Goal: Obtain resource: Download file/media

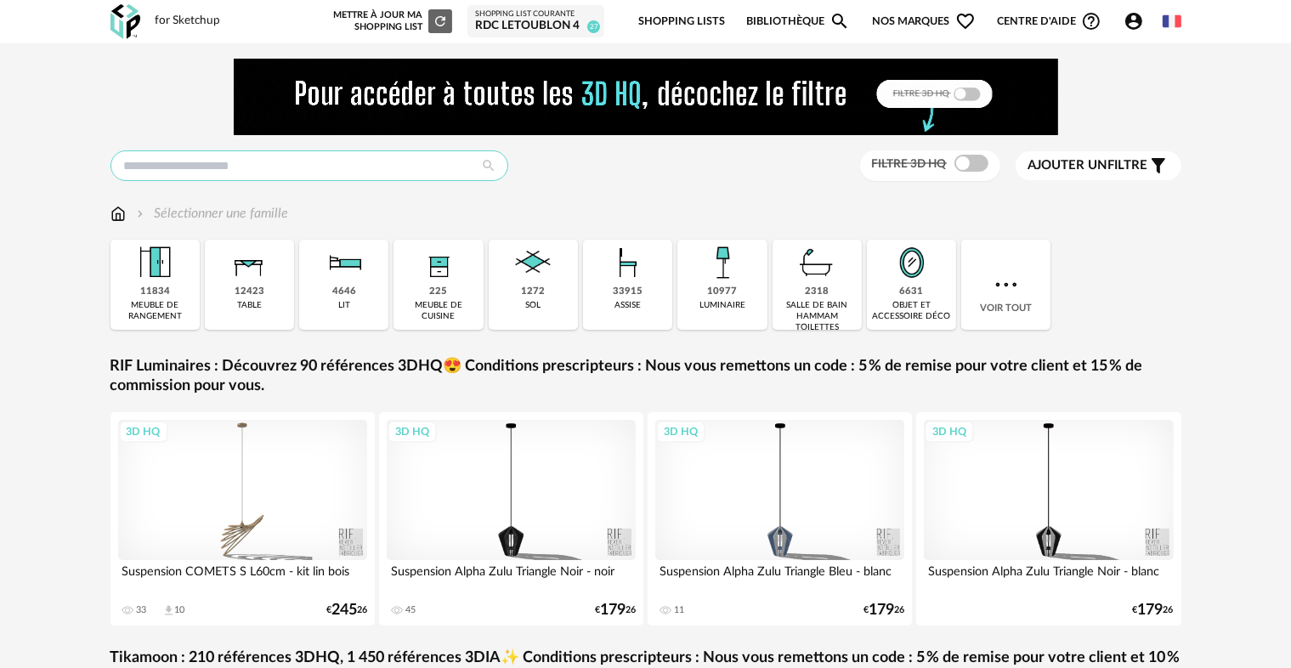
click at [366, 166] on input "text" at bounding box center [309, 165] width 398 height 31
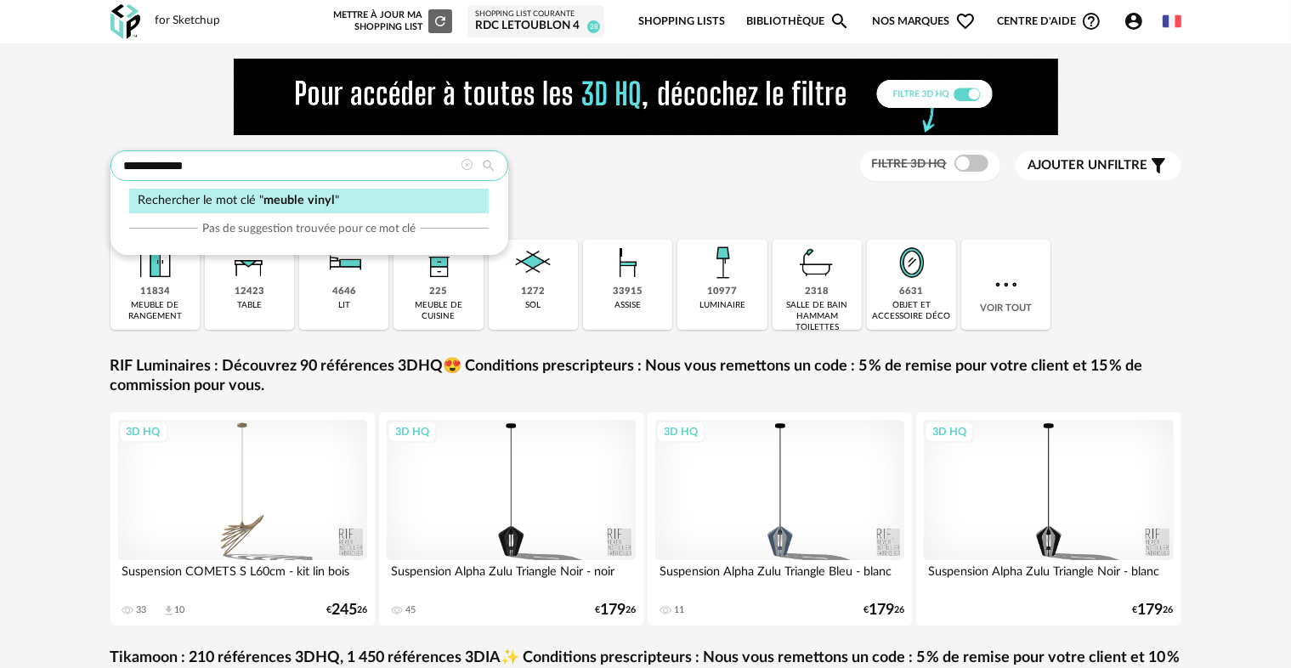
type input "**********"
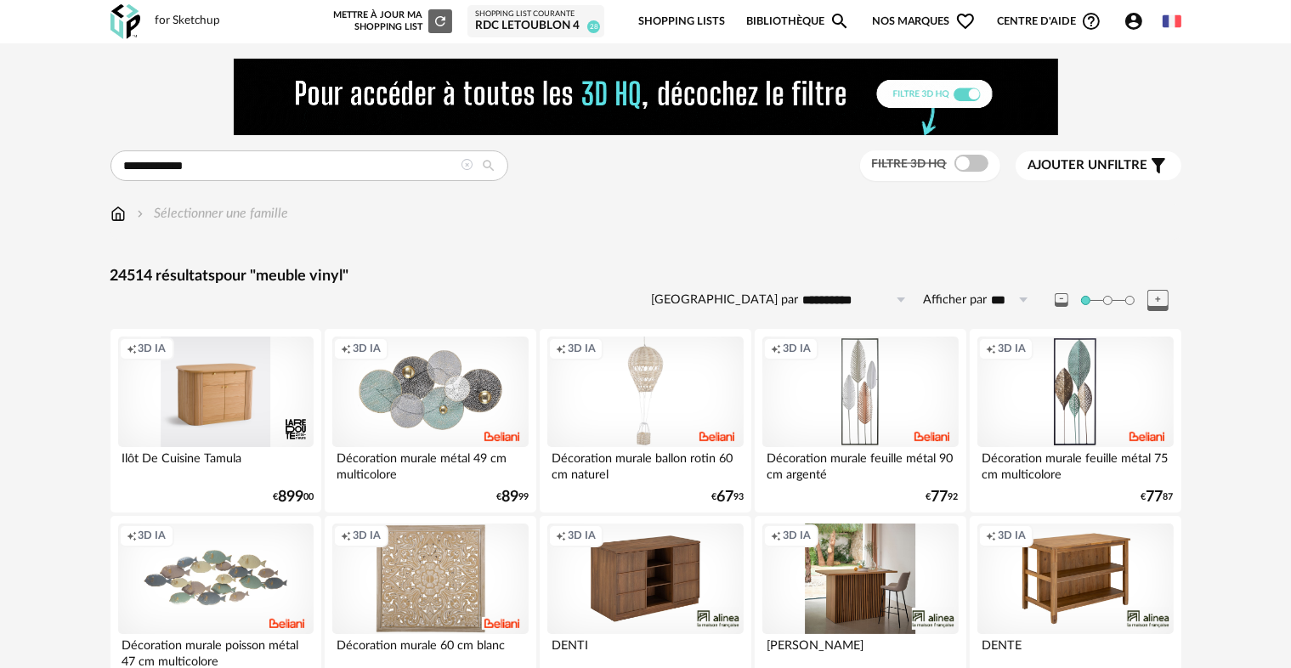
click at [843, 19] on icon "Magnify icon" at bounding box center [839, 21] width 15 height 15
click at [221, 169] on input "text" at bounding box center [309, 165] width 398 height 31
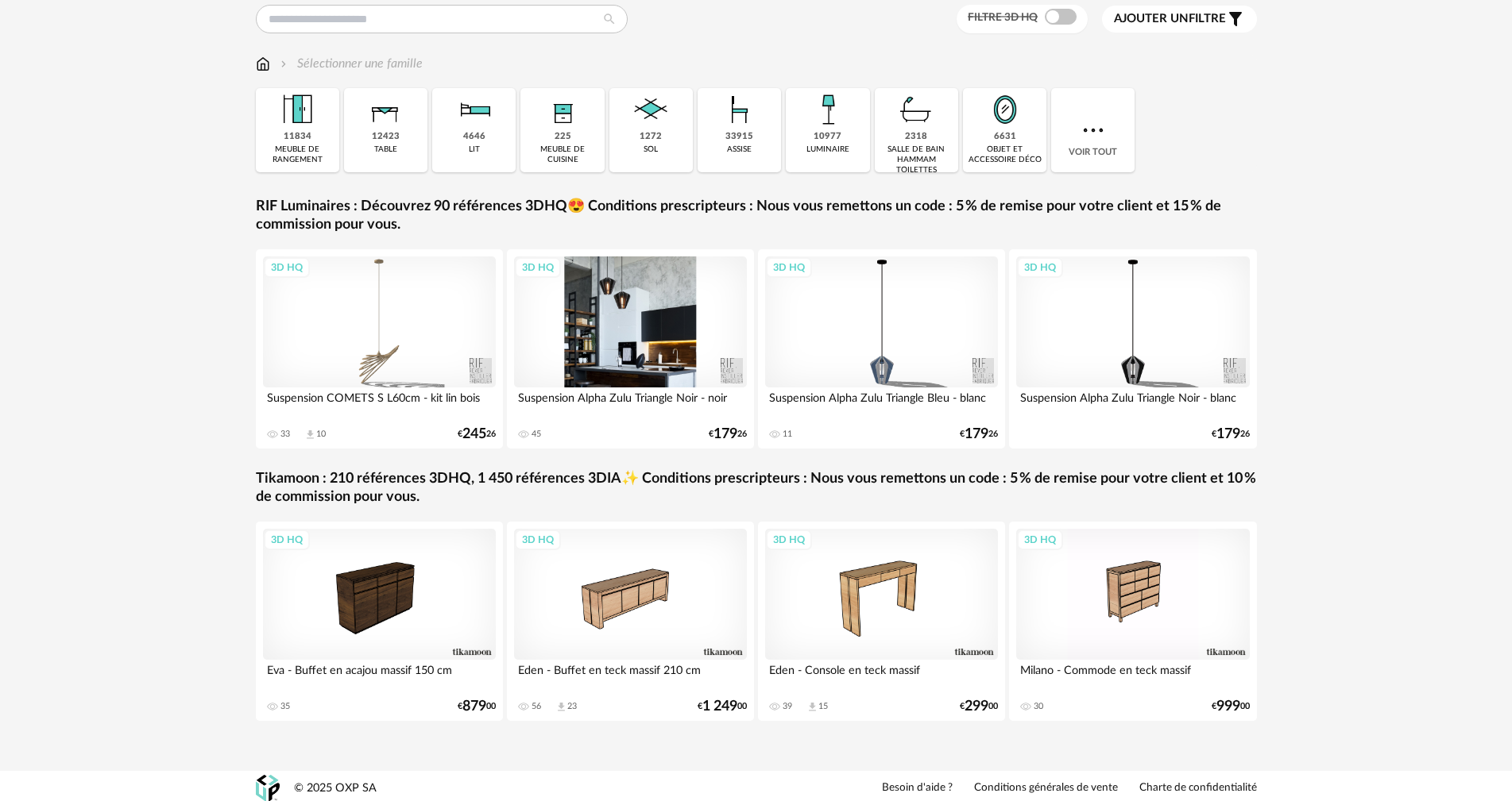
scroll to position [140, 0]
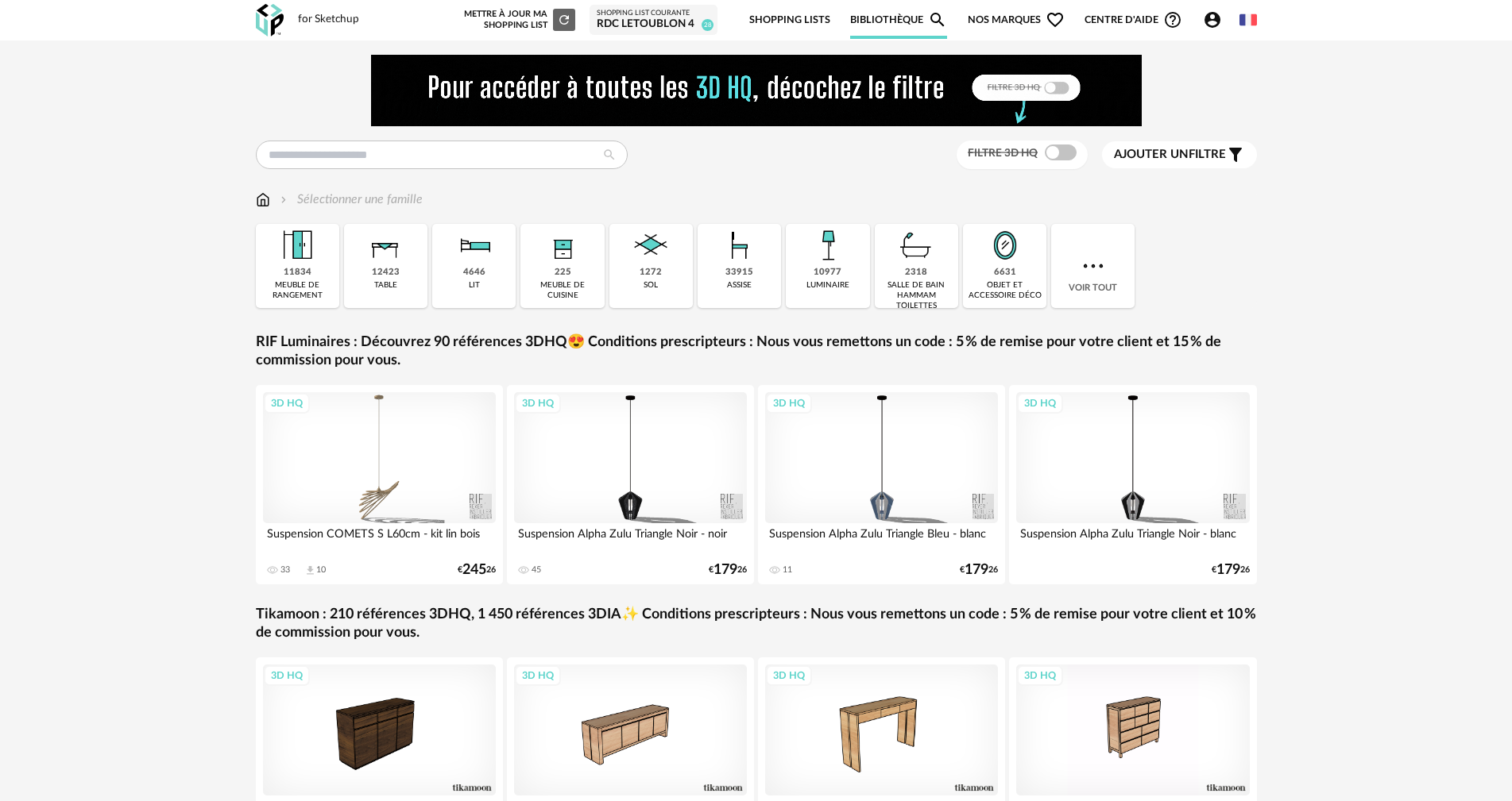
click at [944, 10] on icon "Magnify icon" at bounding box center [938, 20] width 19 height 19
click at [933, 14] on icon "Magnify icon" at bounding box center [938, 20] width 19 height 19
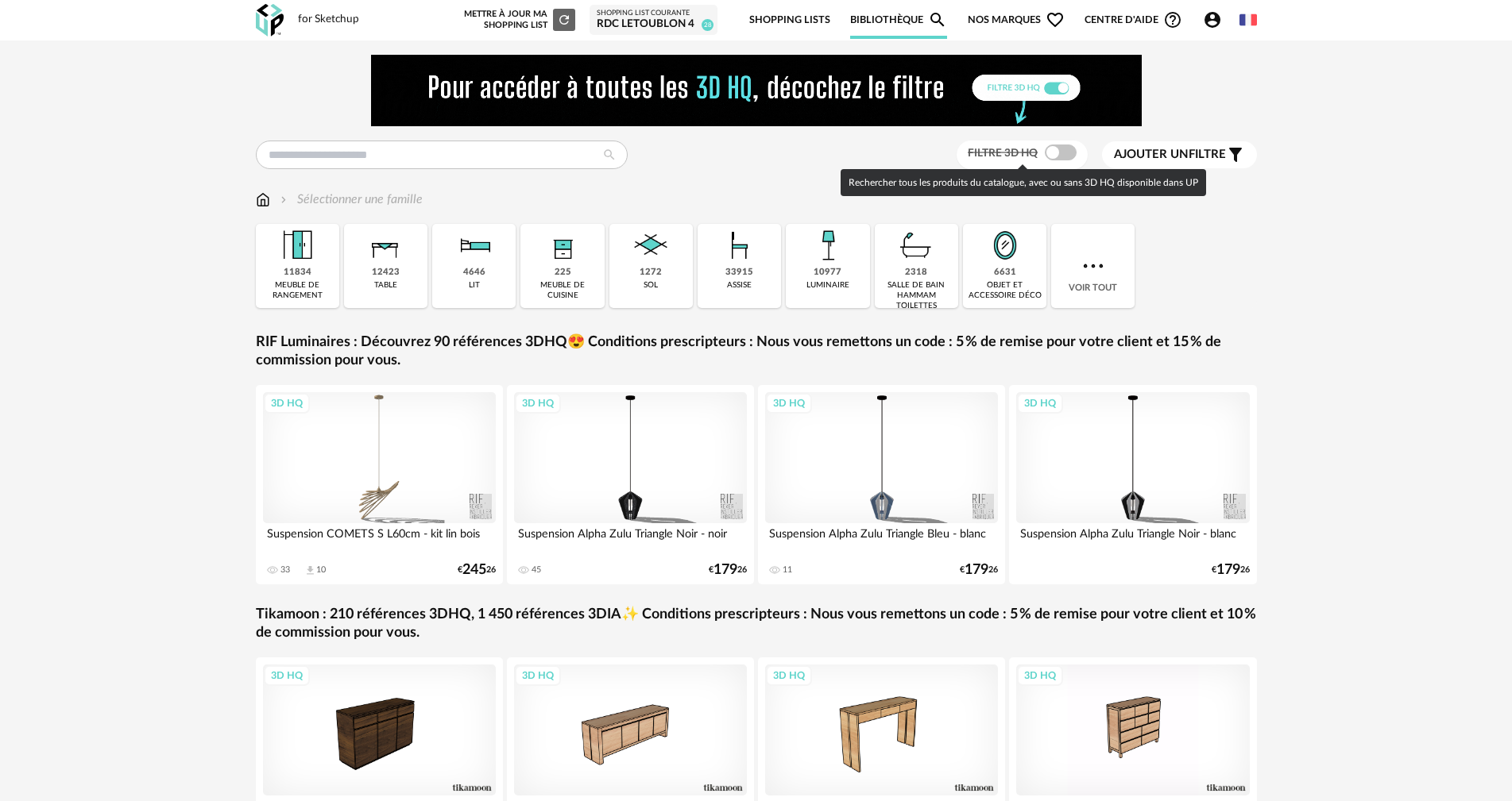
click at [1066, 148] on span at bounding box center [1060, 152] width 32 height 16
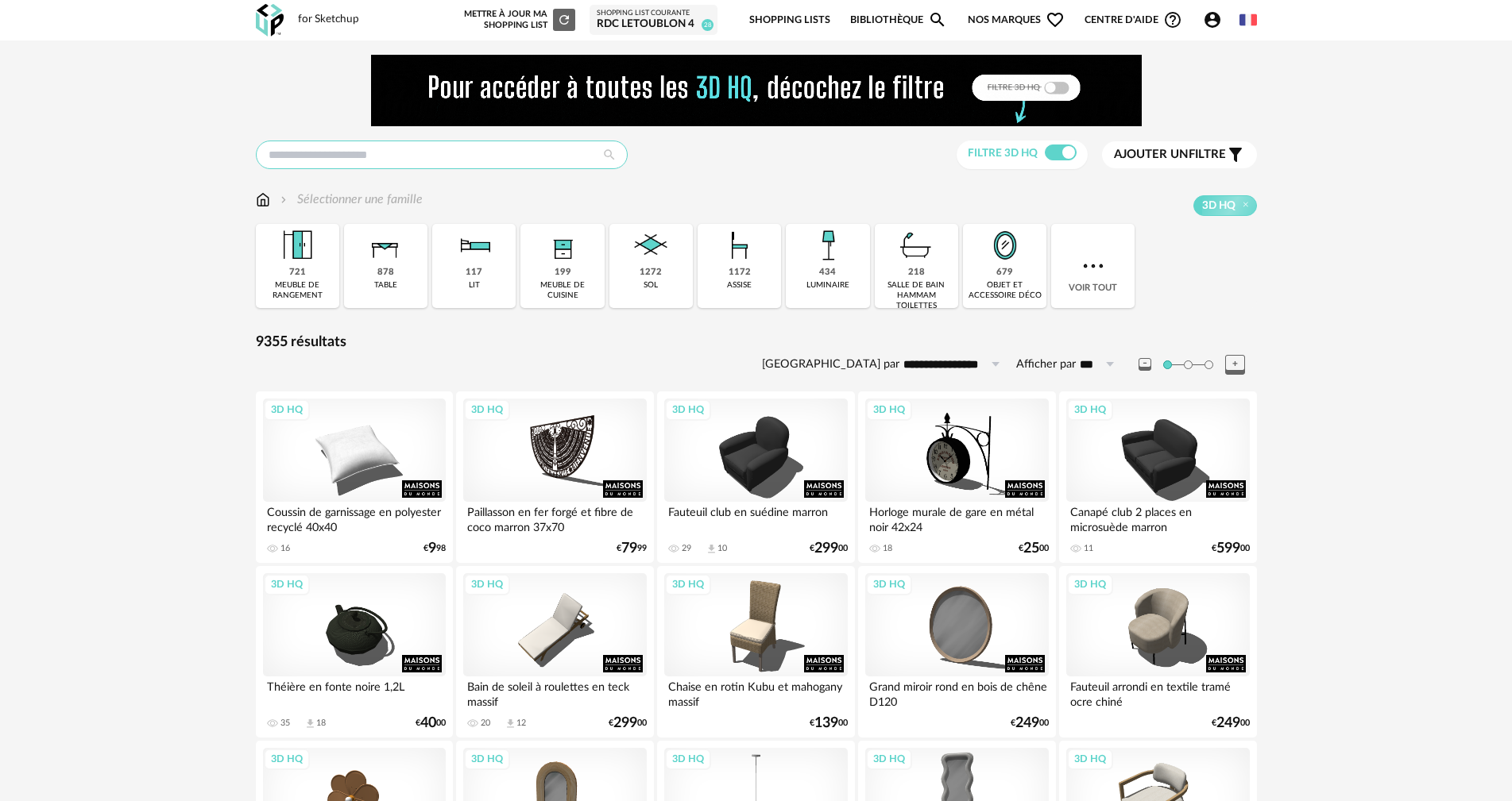
click at [479, 151] on input "text" at bounding box center [442, 154] width 372 height 29
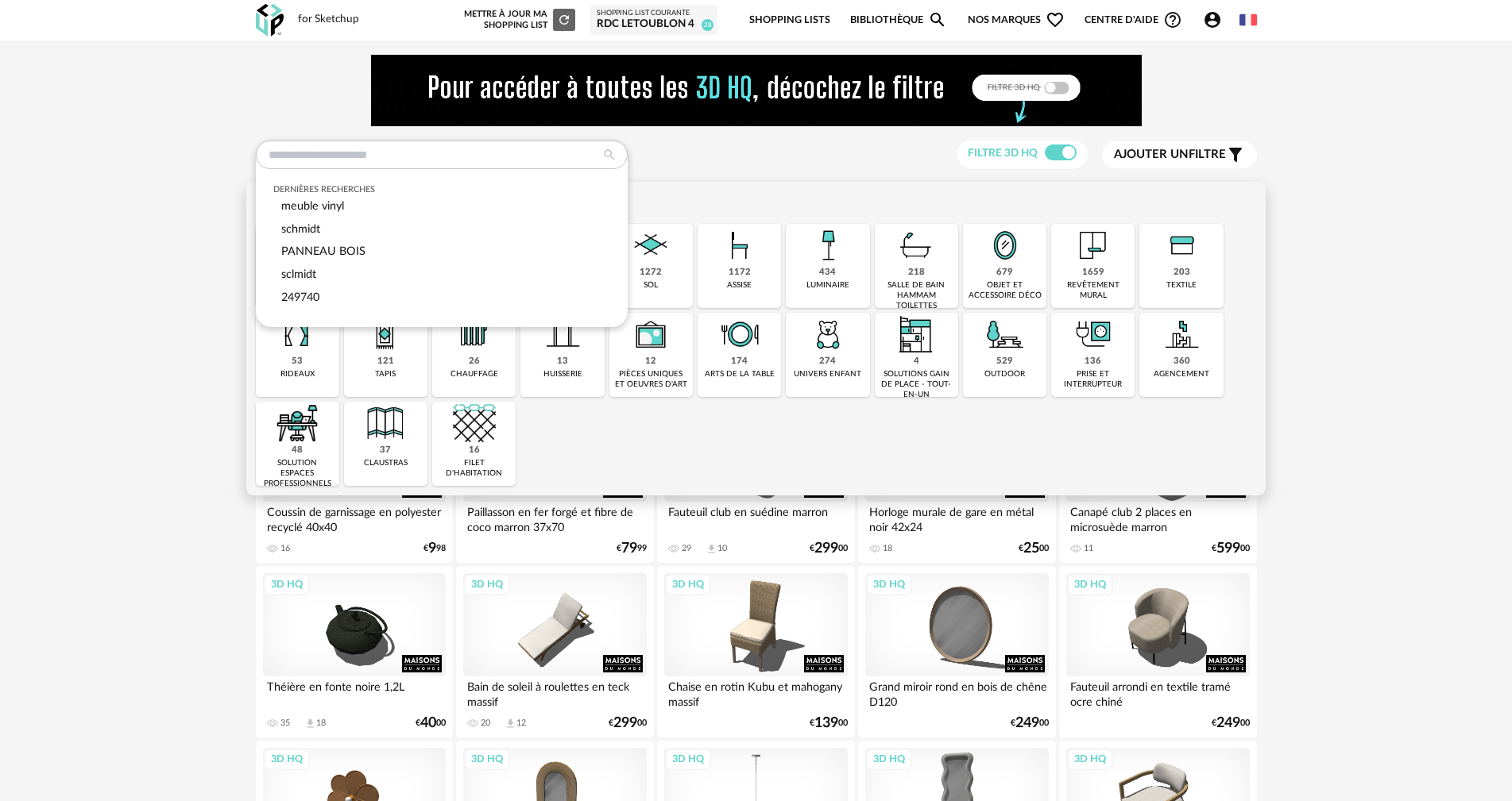
click at [740, 437] on div "Close icon 721 meuble de rangement 878 table 117 lit 199 meuble de cuisine 1272…" at bounding box center [756, 355] width 1001 height 262
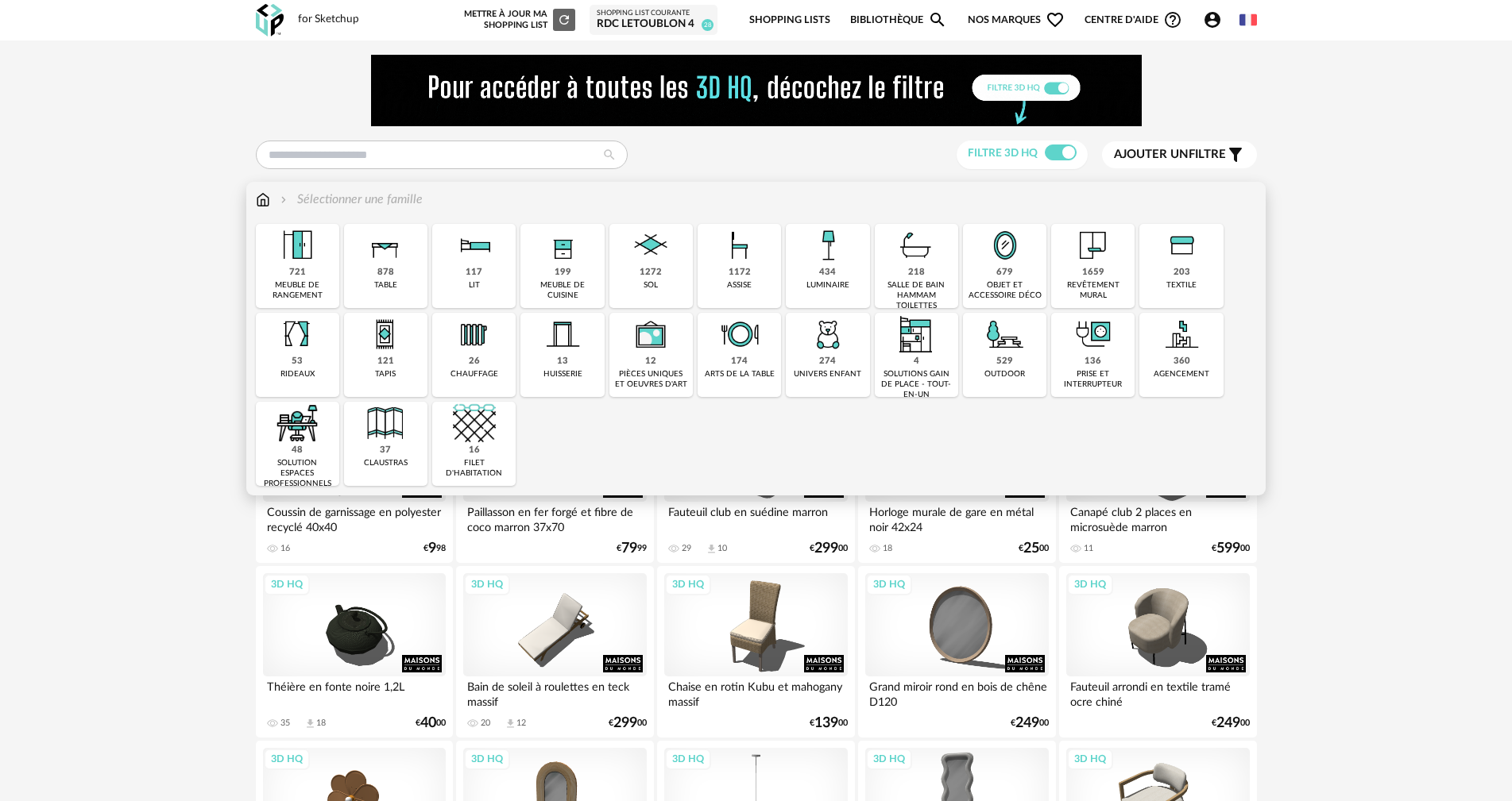
click at [309, 265] on img at bounding box center [297, 246] width 43 height 43
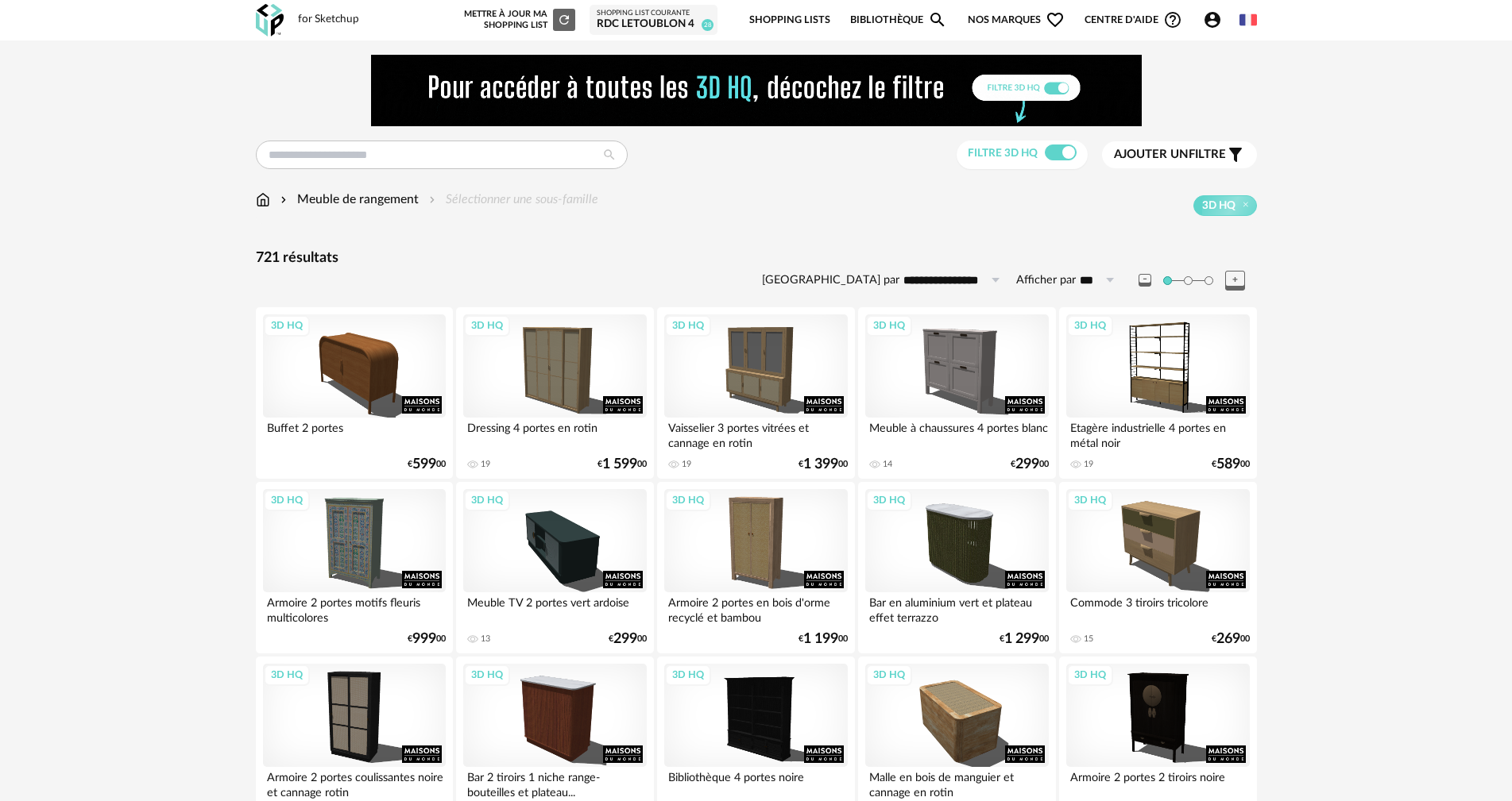
click at [1193, 150] on span "Ajouter un filtre" at bounding box center [1170, 154] width 112 height 16
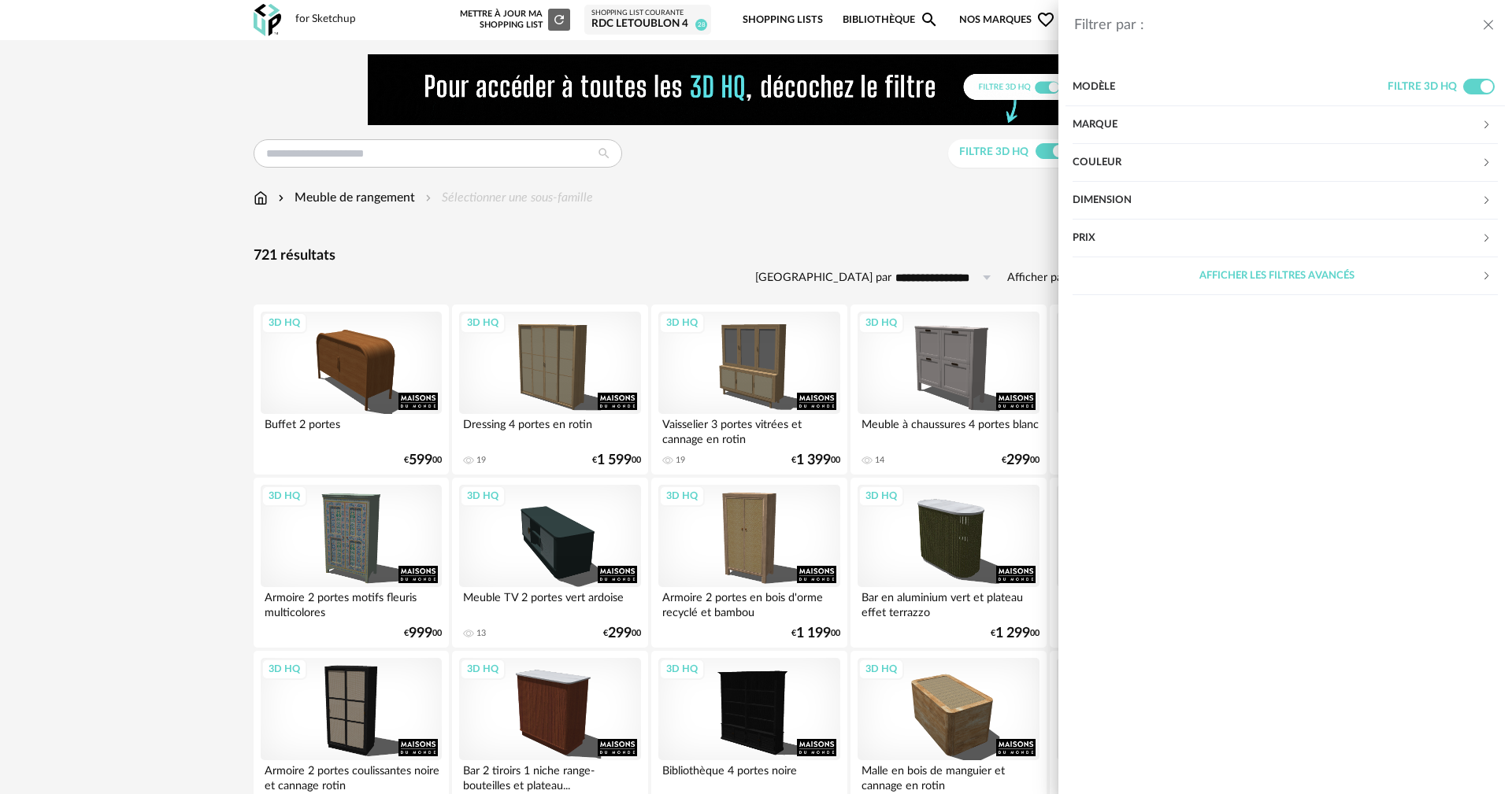
click at [1273, 120] on div "Marque" at bounding box center [1276, 125] width 409 height 38
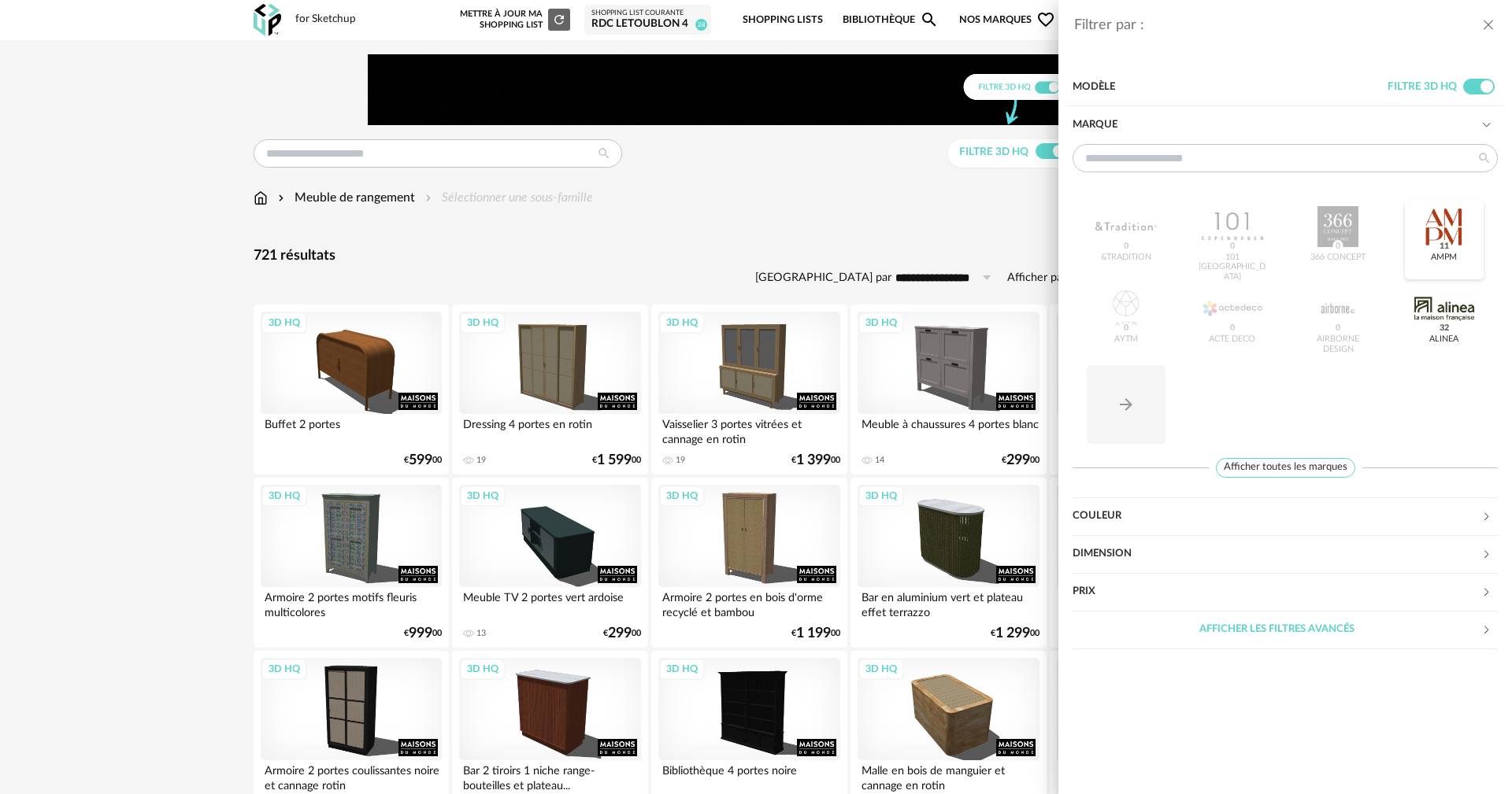
click at [1455, 227] on div at bounding box center [1443, 227] width 61 height 41
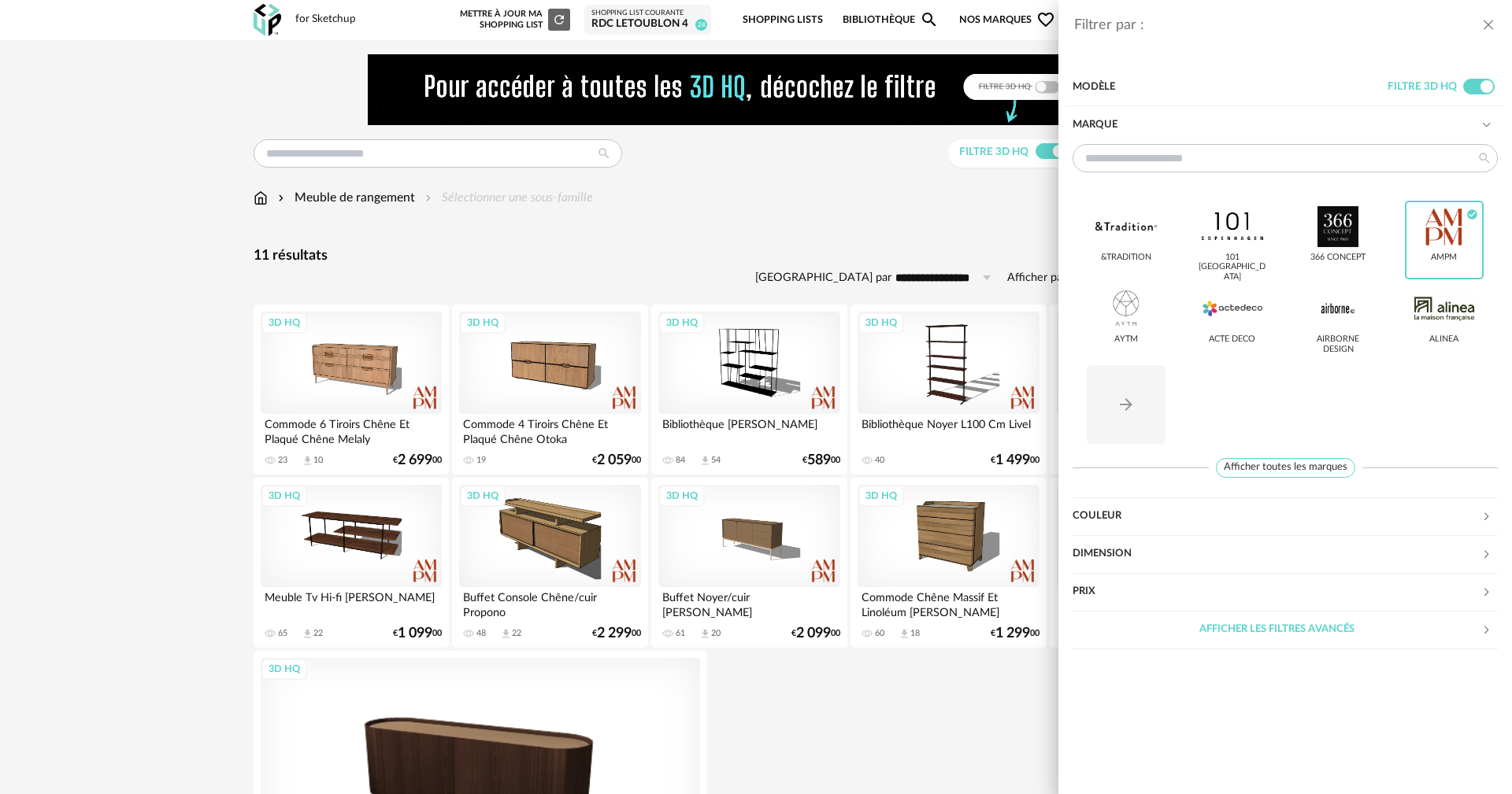
click at [667, 265] on div "Filtrer par : Modèle Filtre 3D HQ Marque &tradition 101 Copenhagen 366 Concept …" at bounding box center [756, 397] width 1512 height 794
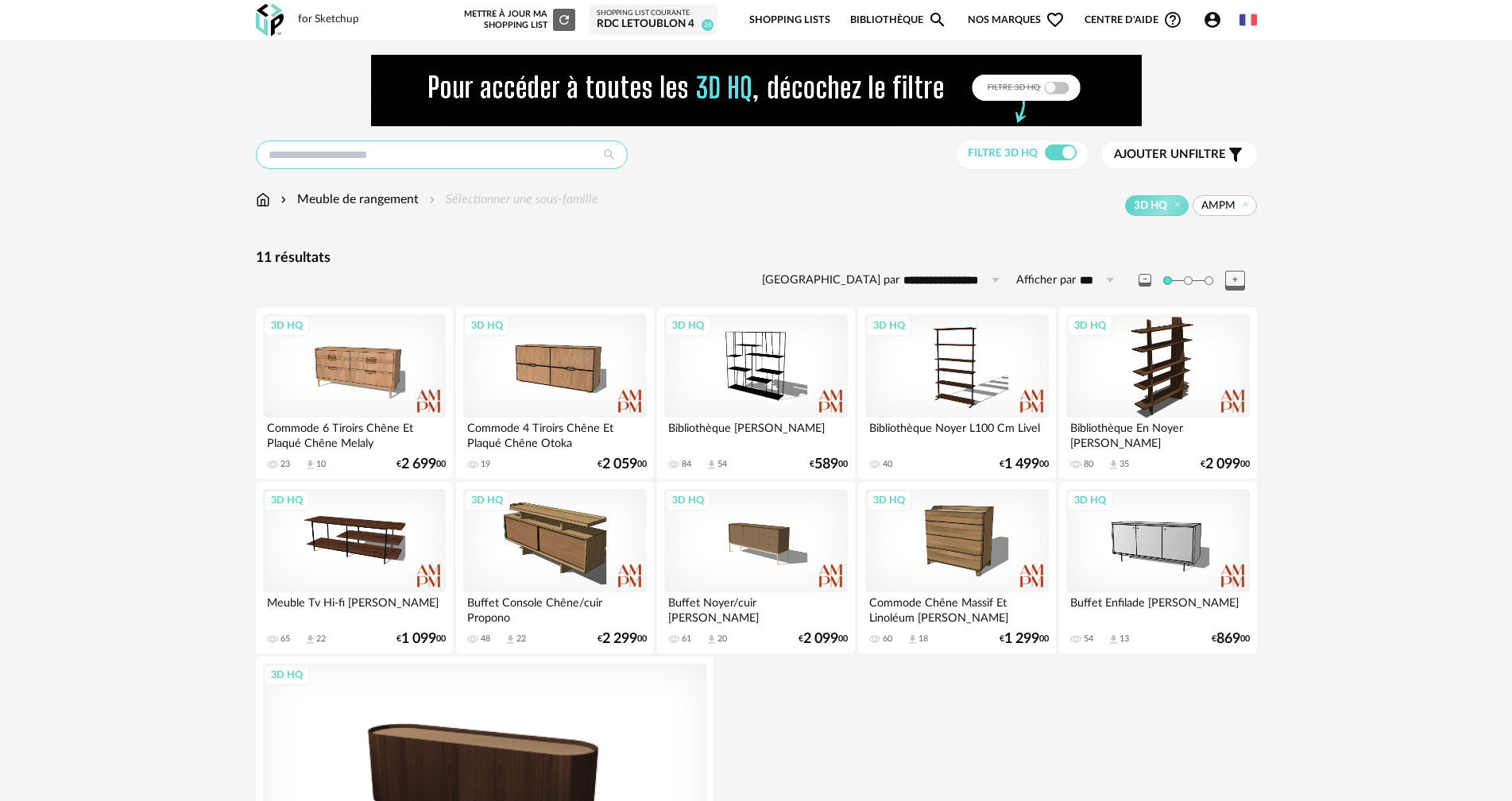
click at [514, 164] on input "text" at bounding box center [442, 154] width 372 height 29
type input "**********"
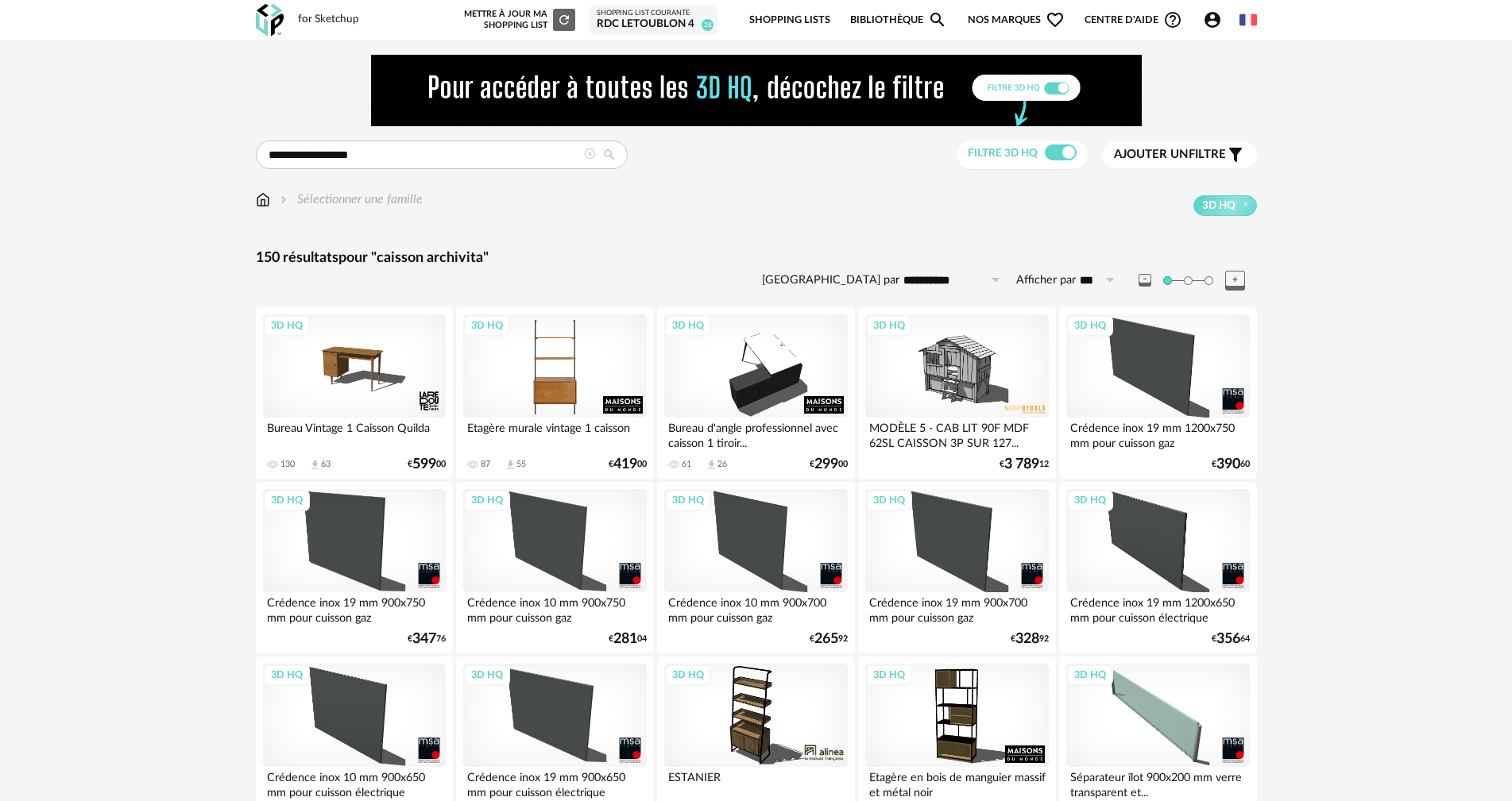
click at [554, 386] on div "3D HQ" at bounding box center [554, 366] width 182 height 103
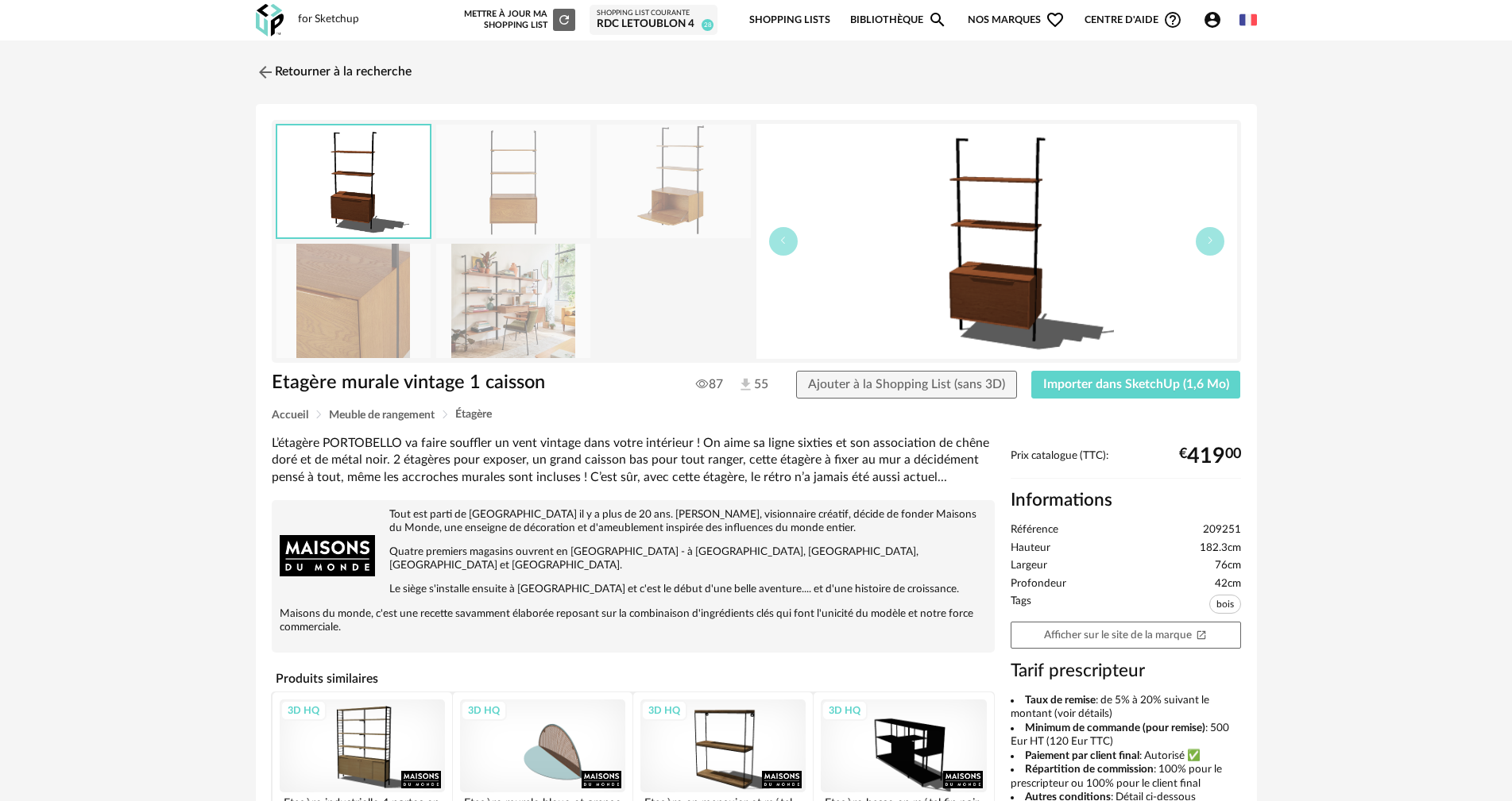
click at [498, 288] on img at bounding box center [513, 301] width 154 height 114
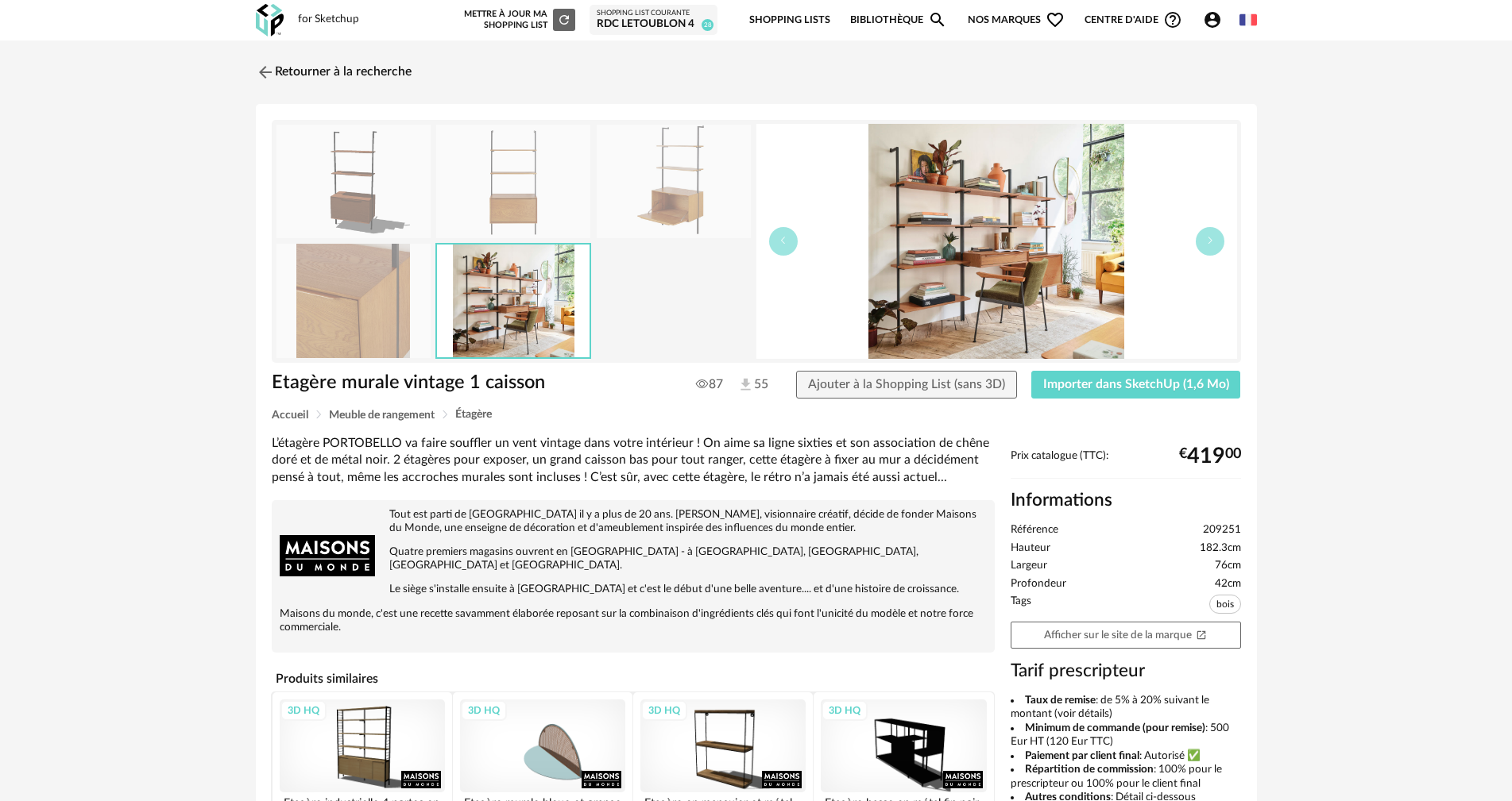
click at [373, 313] on img at bounding box center [353, 301] width 154 height 114
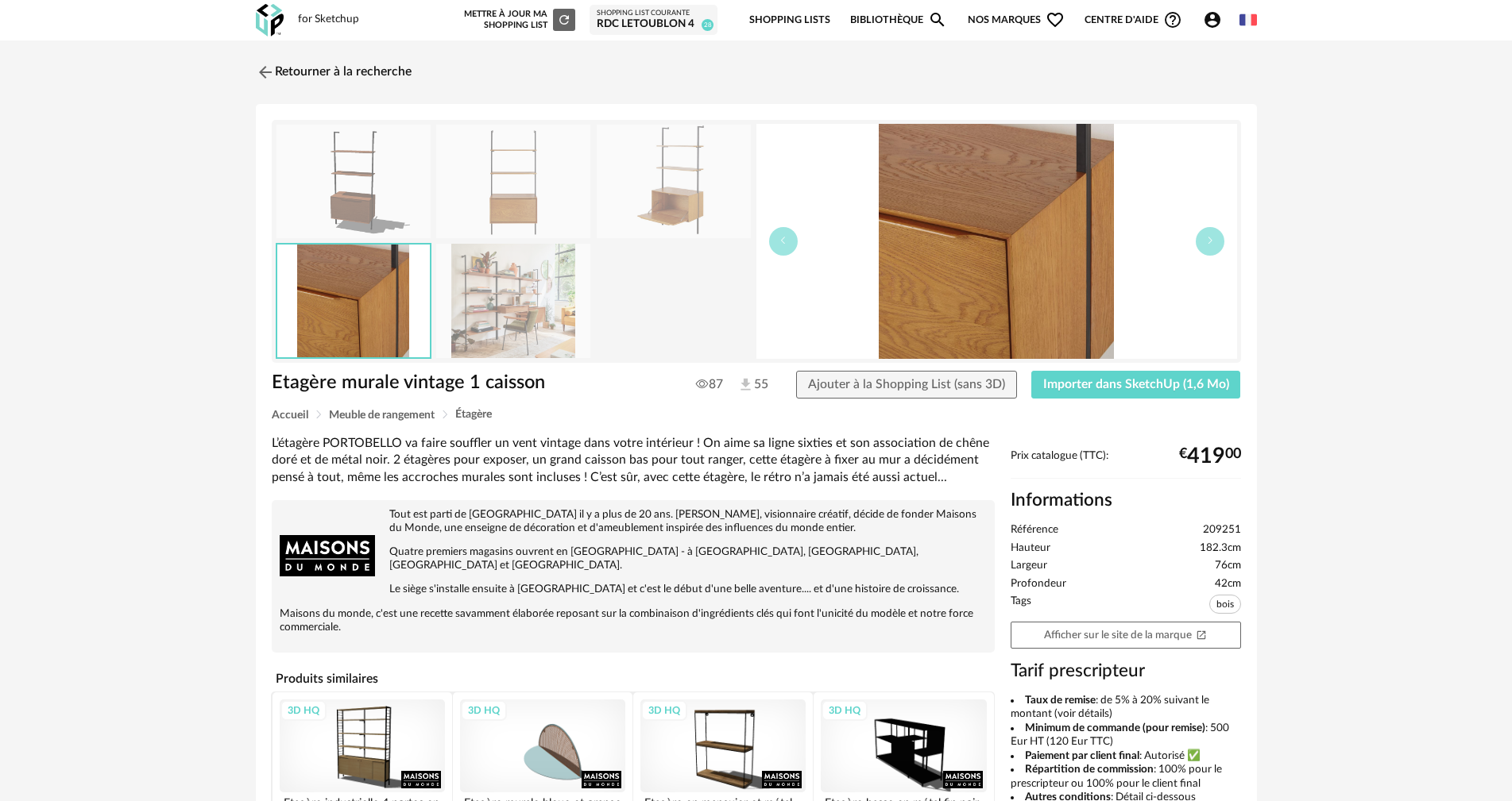
click at [387, 191] on img at bounding box center [353, 181] width 154 height 114
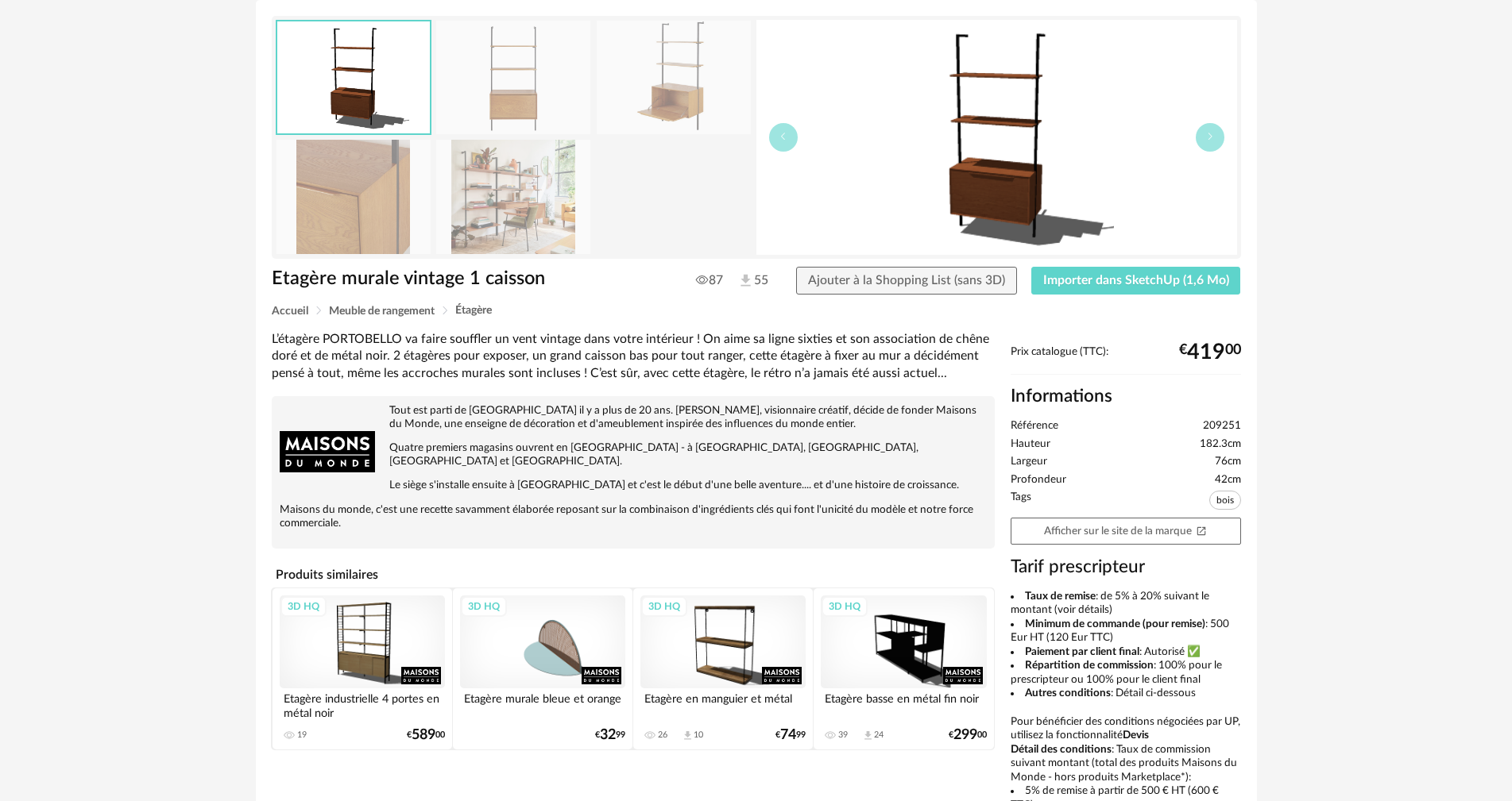
scroll to position [3, 0]
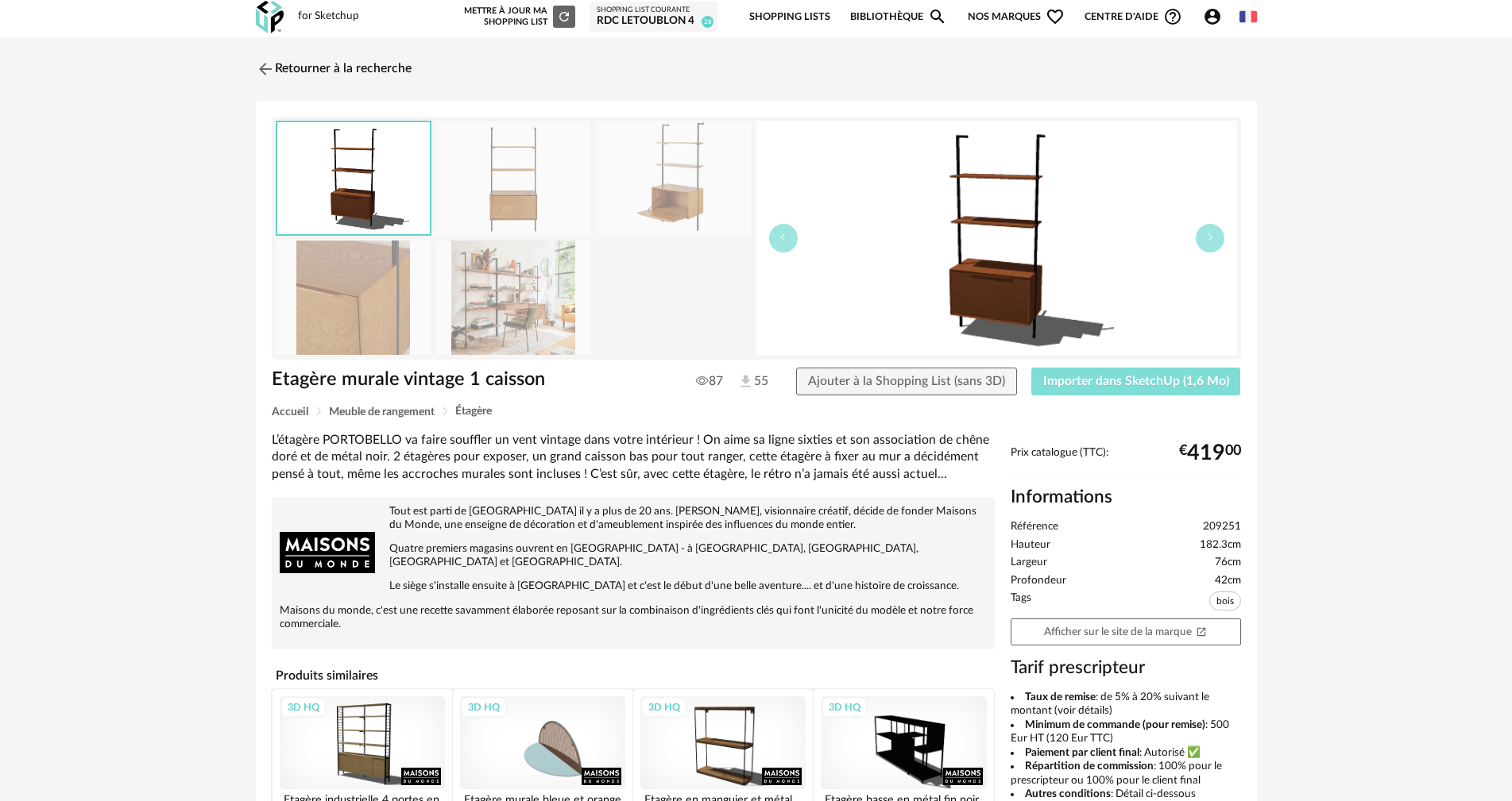
click at [1118, 382] on span "Importer dans SketchUp (1,6 Mo)" at bounding box center [1136, 381] width 186 height 13
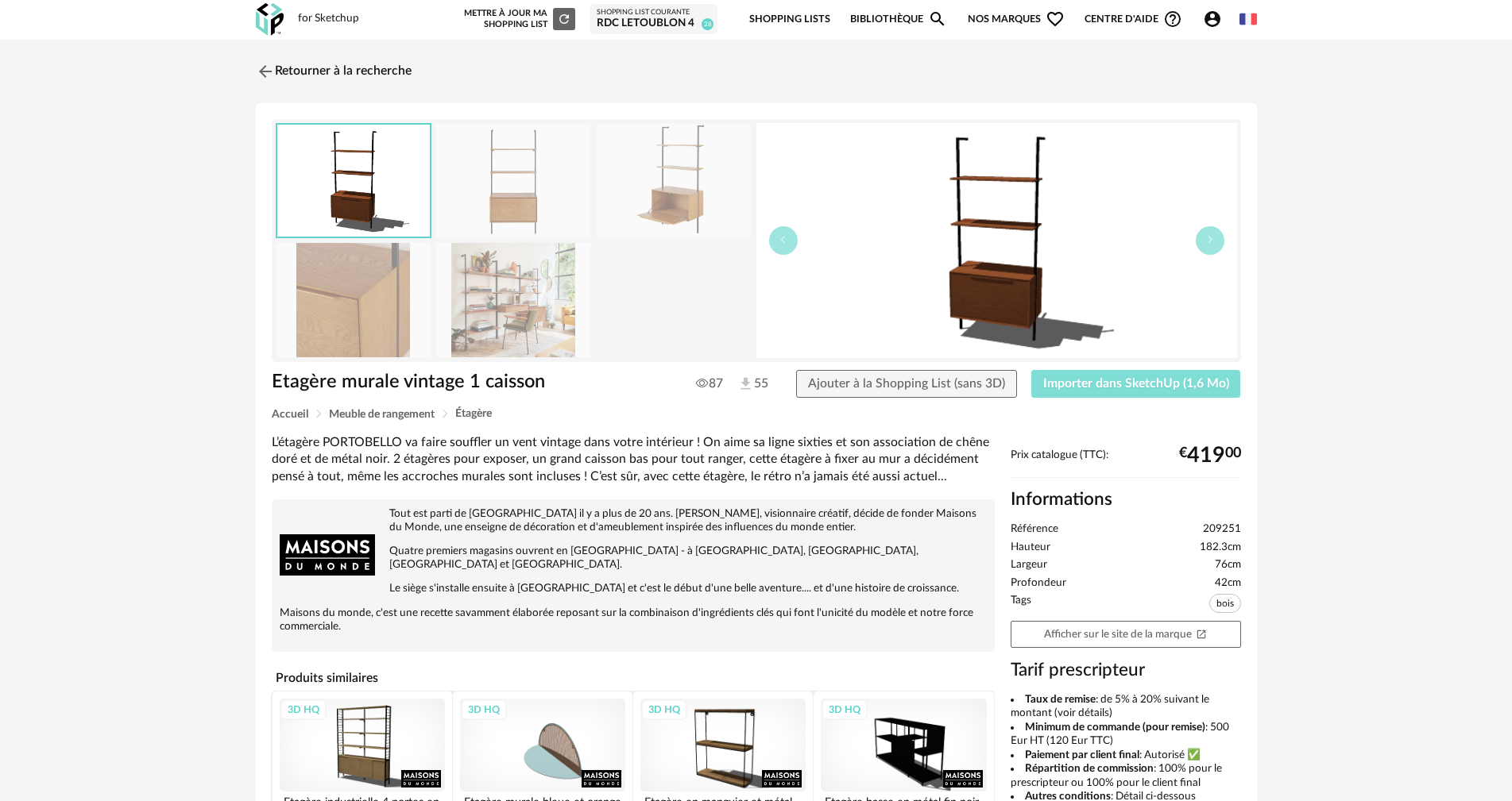
scroll to position [0, 0]
